Goal: Task Accomplishment & Management: Complete application form

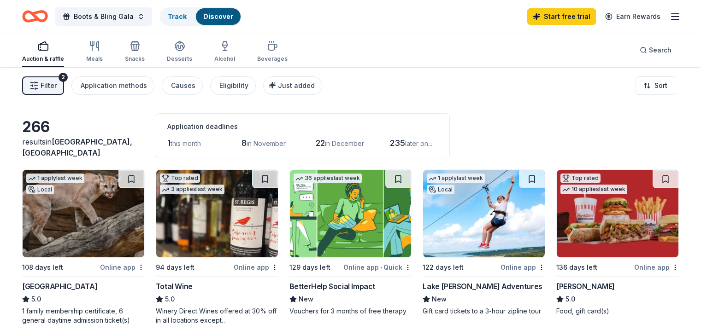
scroll to position [369, 0]
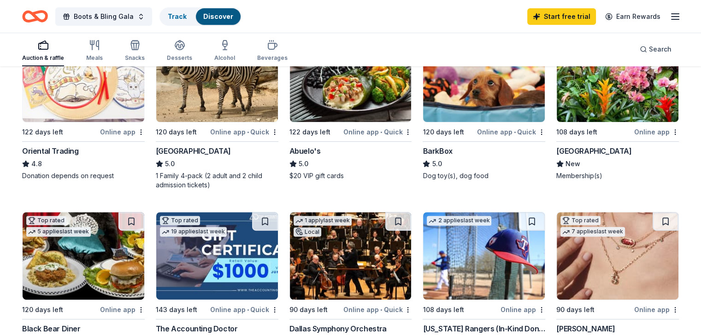
scroll to position [369, 0]
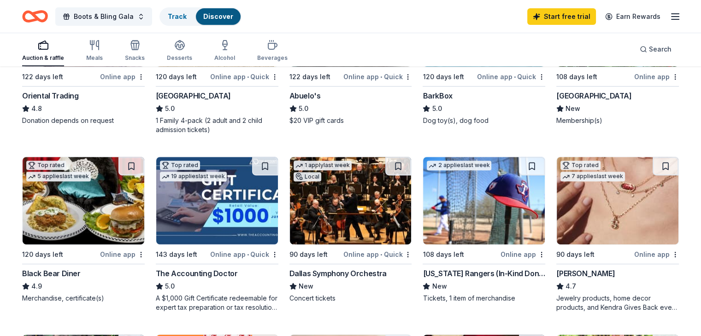
click at [503, 270] on div "[US_STATE] Rangers (In-Kind Donation)" at bounding box center [484, 273] width 123 height 11
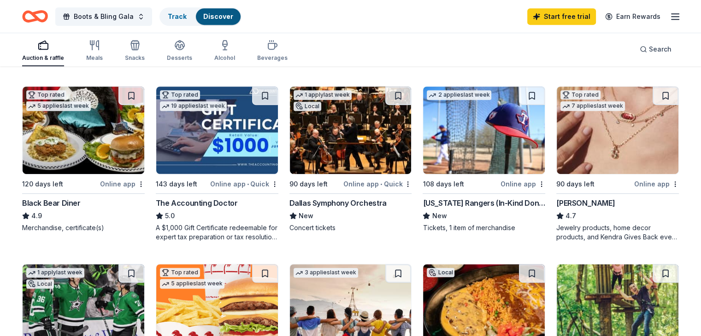
scroll to position [461, 0]
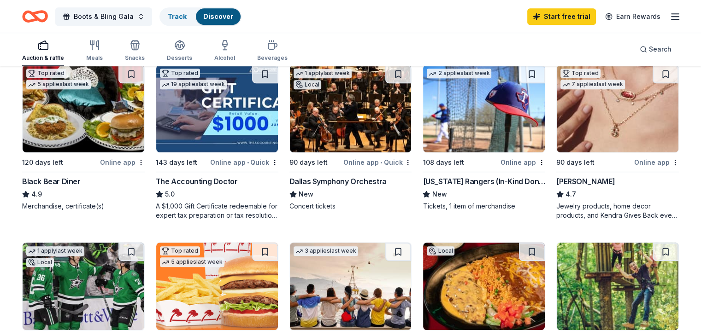
click at [588, 187] on div "Kendra Scott 4.7 Jewelry products, home decor products, and Kendra Gives Back e…" at bounding box center [617, 198] width 123 height 44
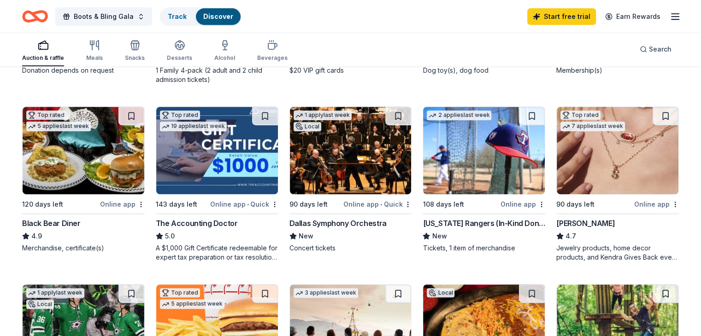
scroll to position [369, 0]
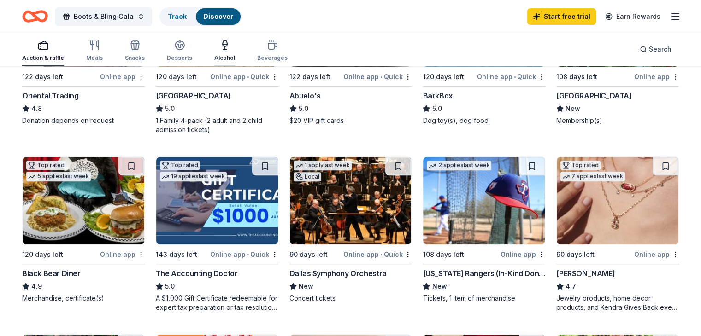
click at [230, 47] on icon "button" at bounding box center [224, 45] width 11 height 11
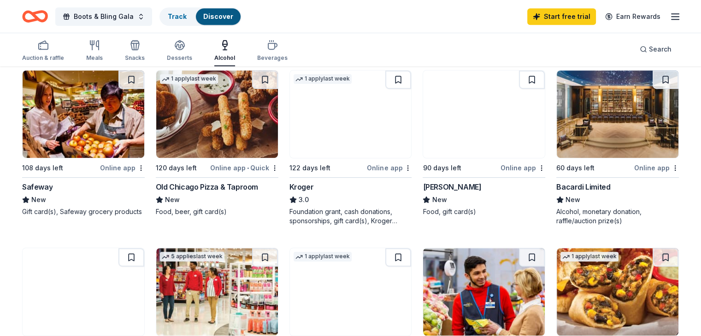
scroll to position [461, 0]
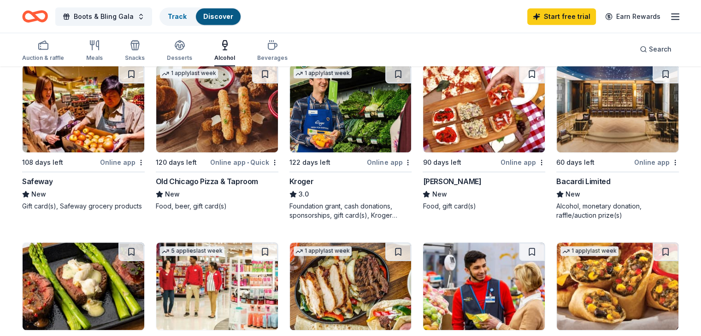
click at [486, 150] on img at bounding box center [484, 109] width 122 height 88
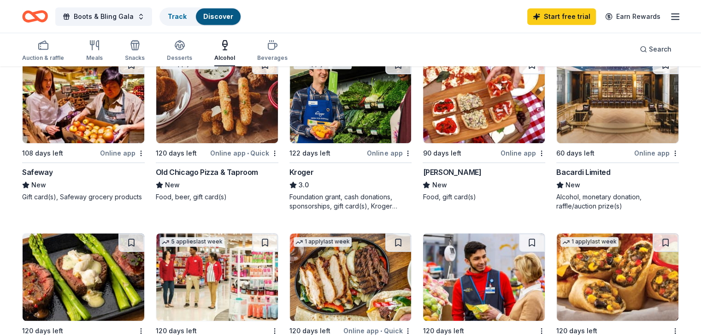
scroll to position [415, 0]
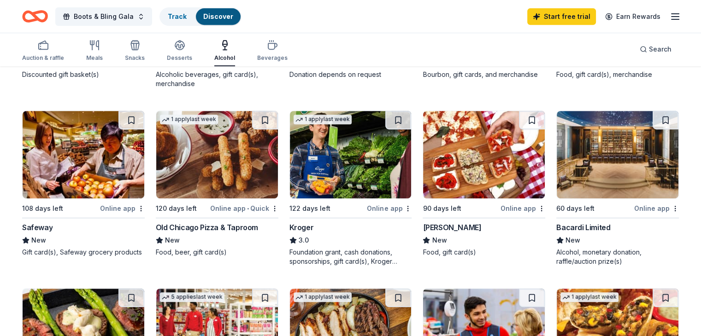
click at [620, 189] on img at bounding box center [618, 155] width 122 height 88
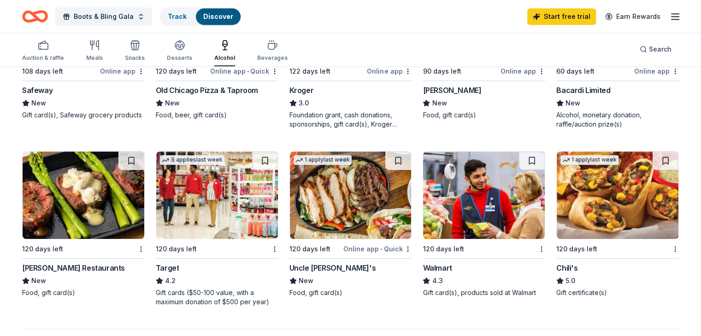
scroll to position [553, 0]
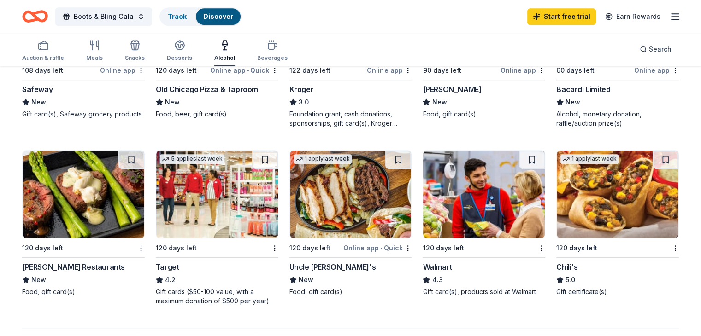
click at [597, 222] on img at bounding box center [618, 195] width 122 height 88
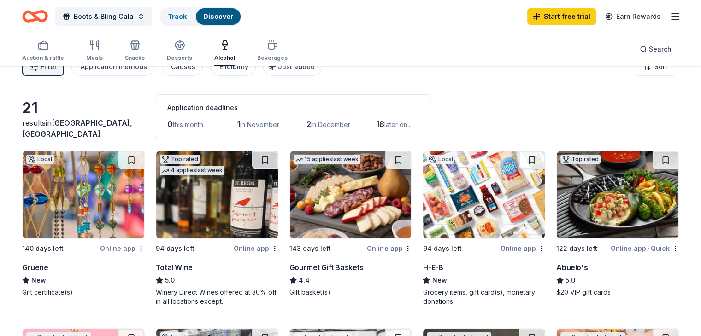
scroll to position [0, 0]
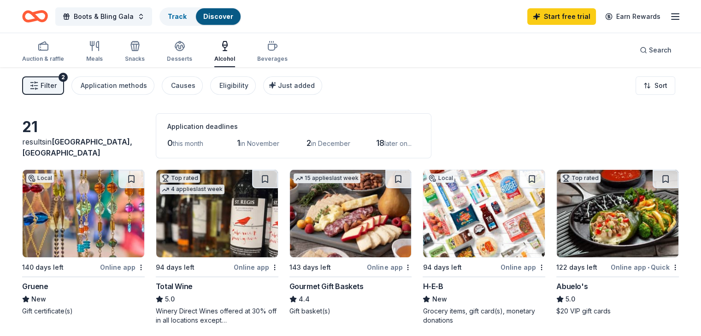
click at [670, 14] on icon "button" at bounding box center [675, 16] width 11 height 11
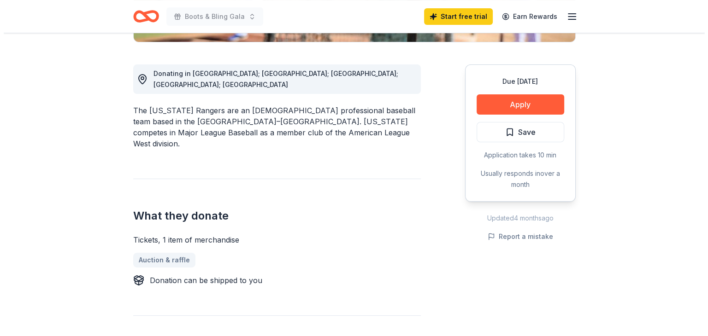
scroll to position [138, 0]
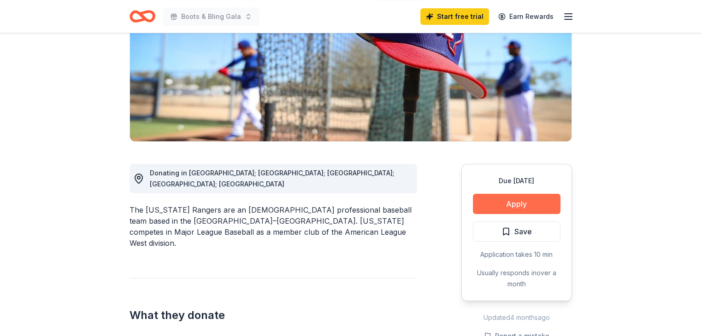
click at [518, 203] on button "Apply" at bounding box center [517, 204] width 88 height 20
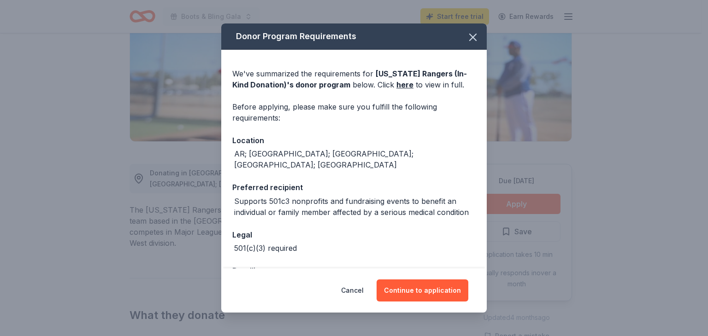
scroll to position [34, 0]
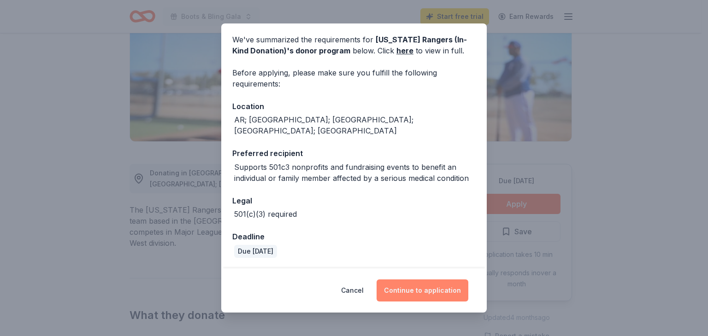
click at [418, 289] on button "Continue to application" at bounding box center [423, 291] width 92 height 22
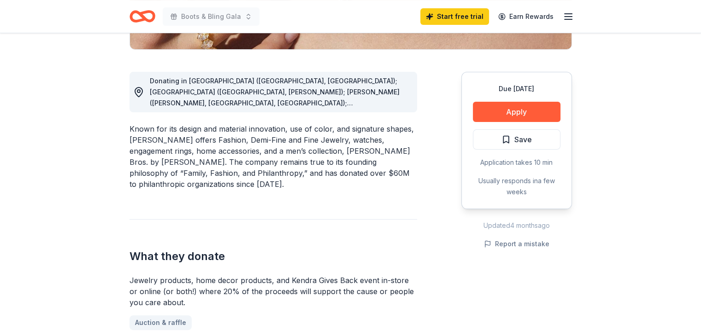
scroll to position [184, 0]
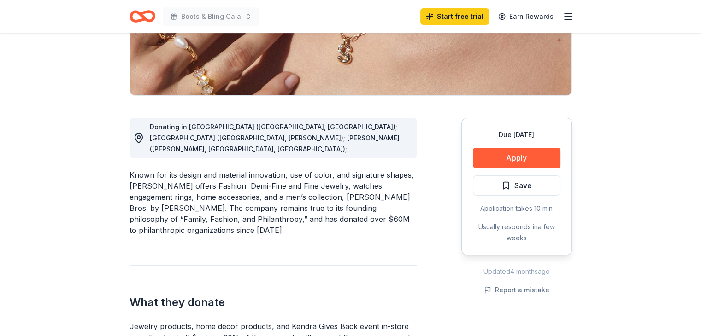
click at [295, 144] on div "Donating in AL (Birmingham, Huntsville); AR (Little Rock, Rogers); AZ (Chandler…" at bounding box center [280, 138] width 260 height 33
click at [136, 136] on icon at bounding box center [138, 138] width 11 height 11
click at [192, 141] on span "Donating in AL (Birmingham, Huntsville); AR (Little Rock, Rogers); AZ (Chandler…" at bounding box center [275, 243] width 250 height 240
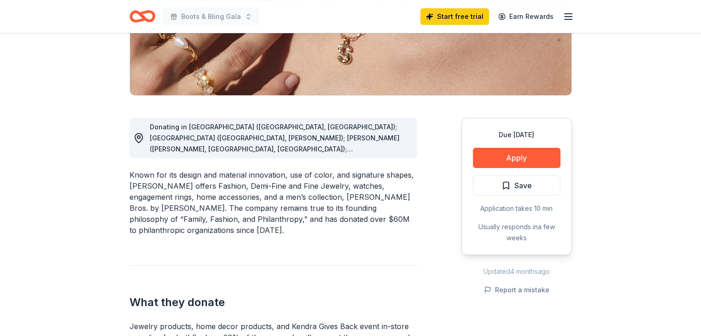
click at [192, 141] on span "Donating in AL (Birmingham, Huntsville); AR (Little Rock, Rogers); AZ (Chandler…" at bounding box center [275, 243] width 250 height 240
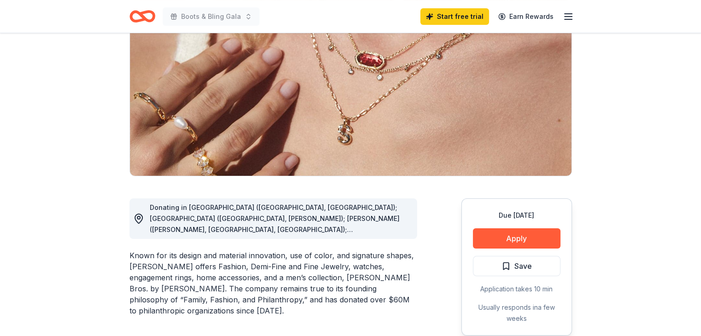
scroll to position [92, 0]
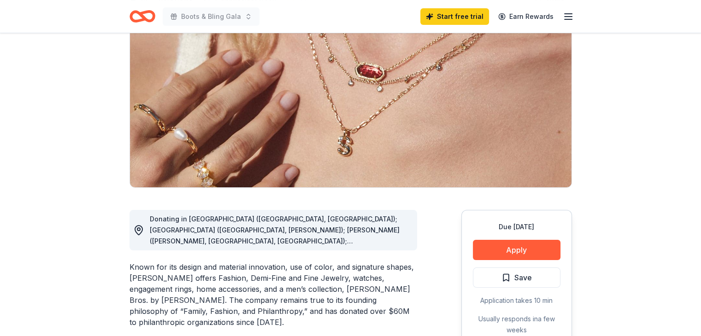
click at [303, 224] on div "Donating in AL (Birmingham, Huntsville); AR (Little Rock, Rogers); AZ (Chandler…" at bounding box center [280, 230] width 260 height 33
click at [229, 234] on span "Donating in AL (Birmingham, Huntsville); AR (Little Rock, Rogers); AZ (Chandler…" at bounding box center [275, 335] width 250 height 240
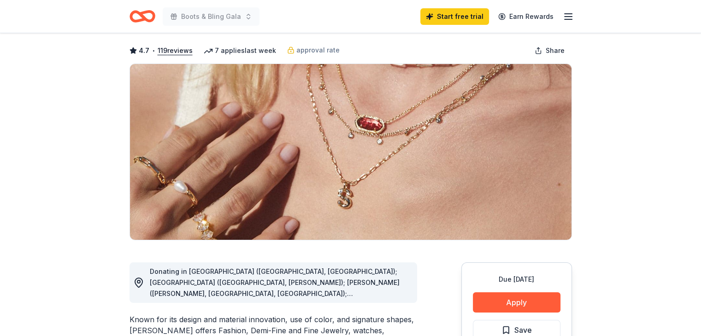
scroll to position [0, 0]
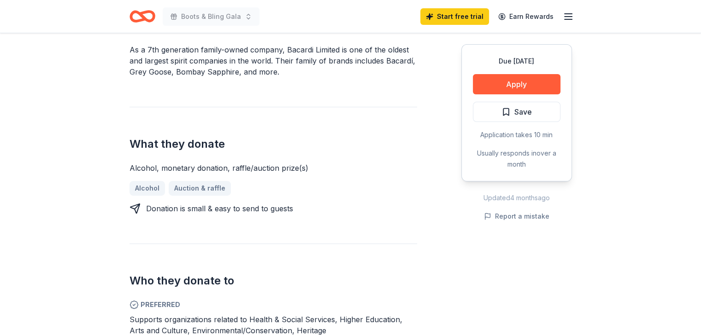
scroll to position [184, 0]
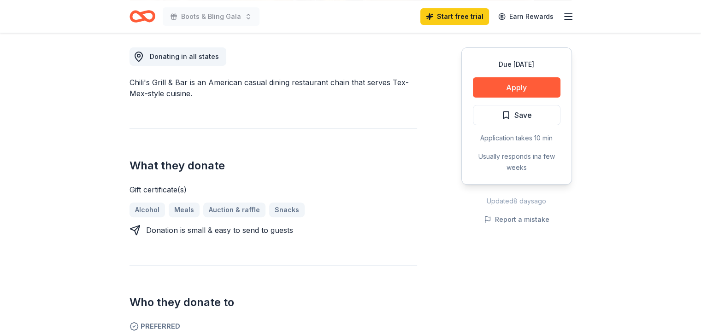
scroll to position [230, 0]
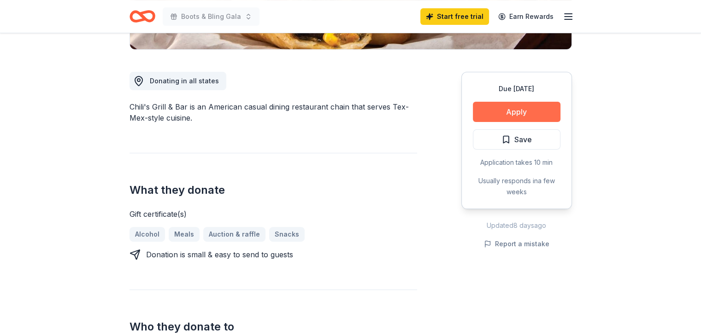
click at [524, 112] on button "Apply" at bounding box center [517, 112] width 88 height 20
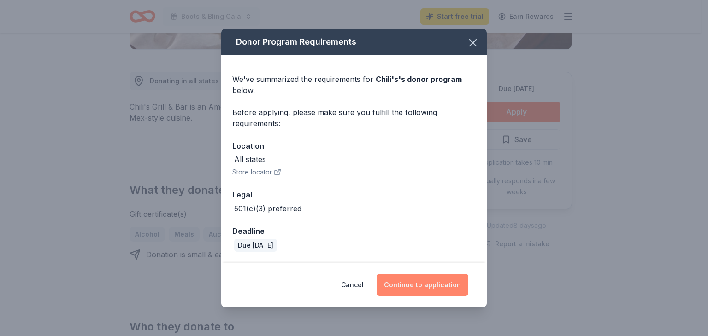
click at [430, 286] on button "Continue to application" at bounding box center [423, 285] width 92 height 22
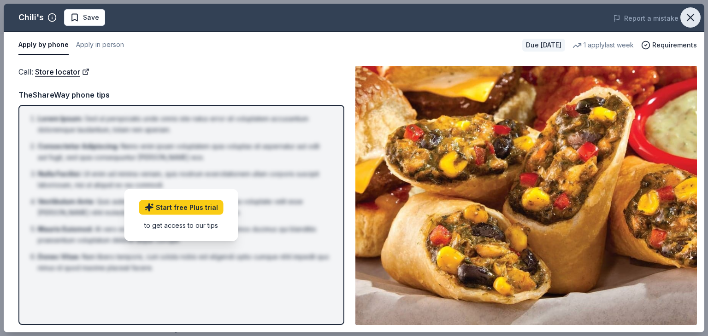
click at [687, 15] on icon "button" at bounding box center [690, 17] width 13 height 13
